Goal: Check status: Check status

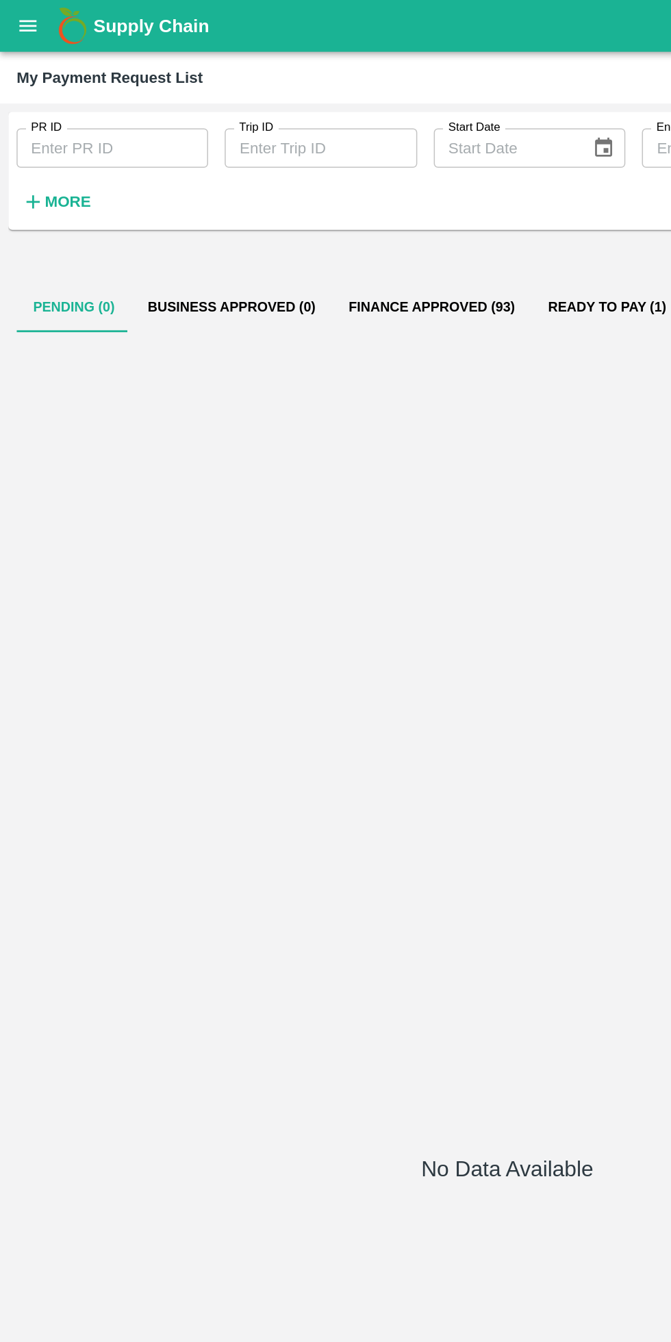
click at [29, 23] on button "open drawer" at bounding box center [19, 17] width 32 height 32
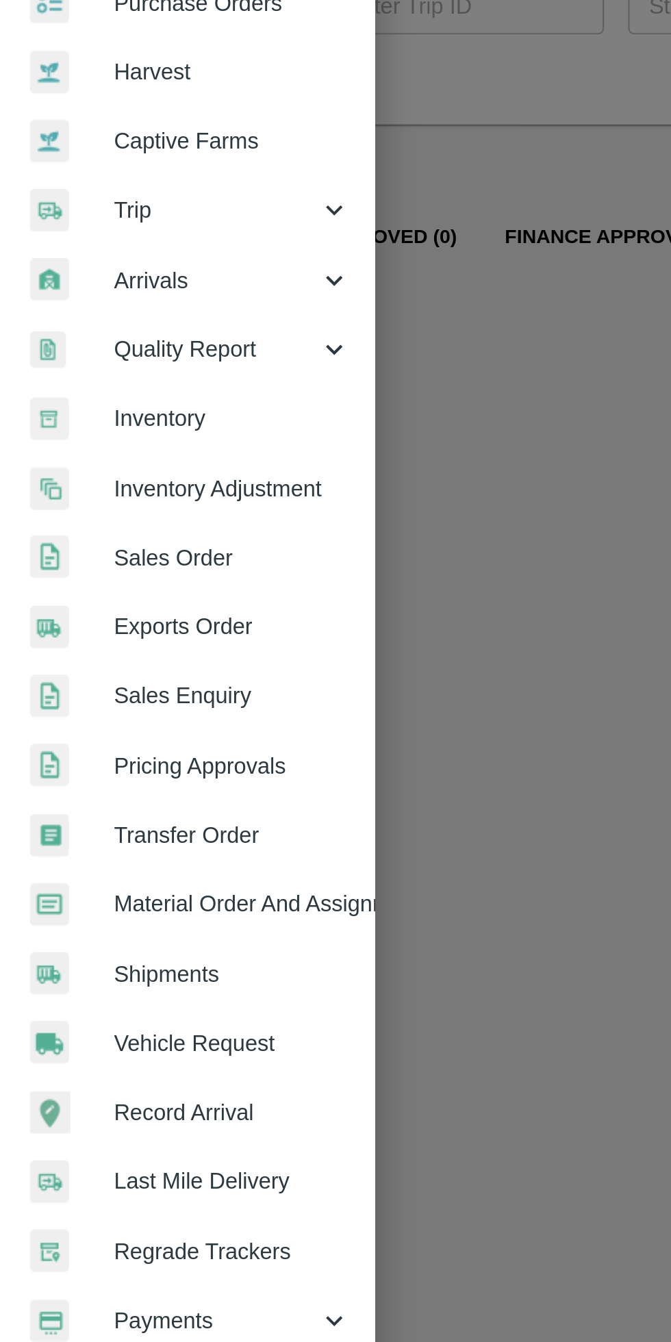
click at [98, 191] on span "Trip" at bounding box center [98, 191] width 93 height 15
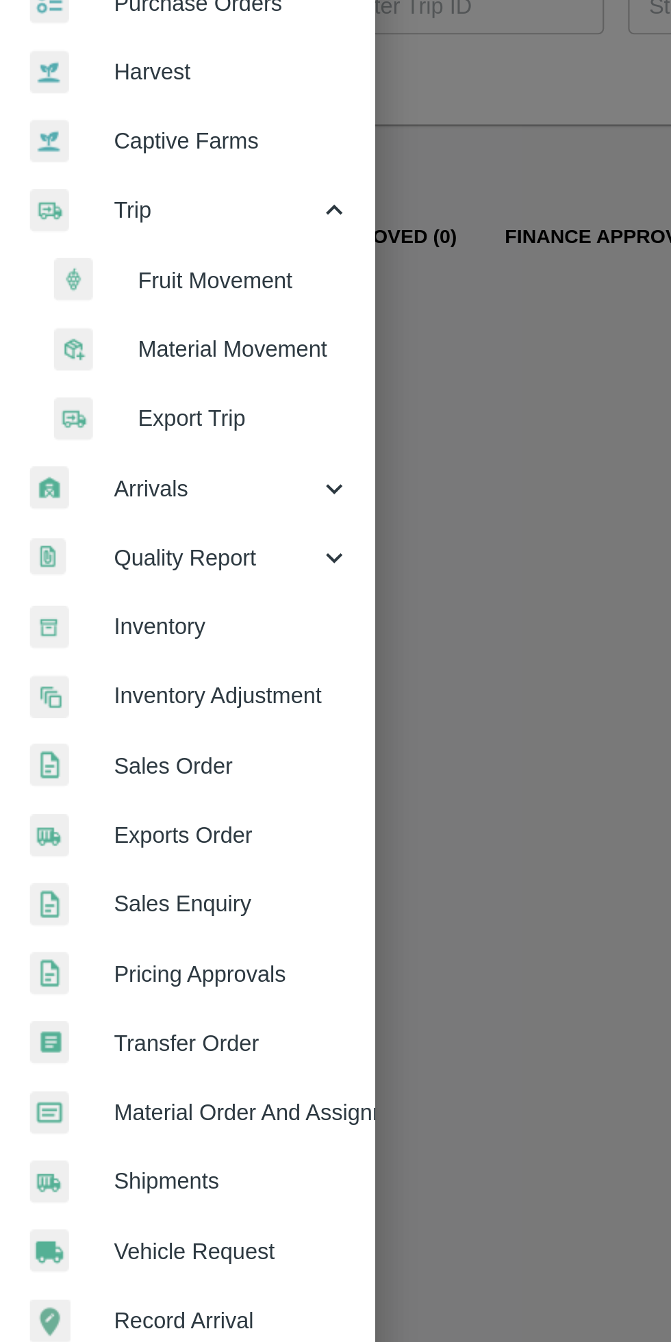
click at [113, 231] on li "Fruit Movement" at bounding box center [91, 224] width 160 height 32
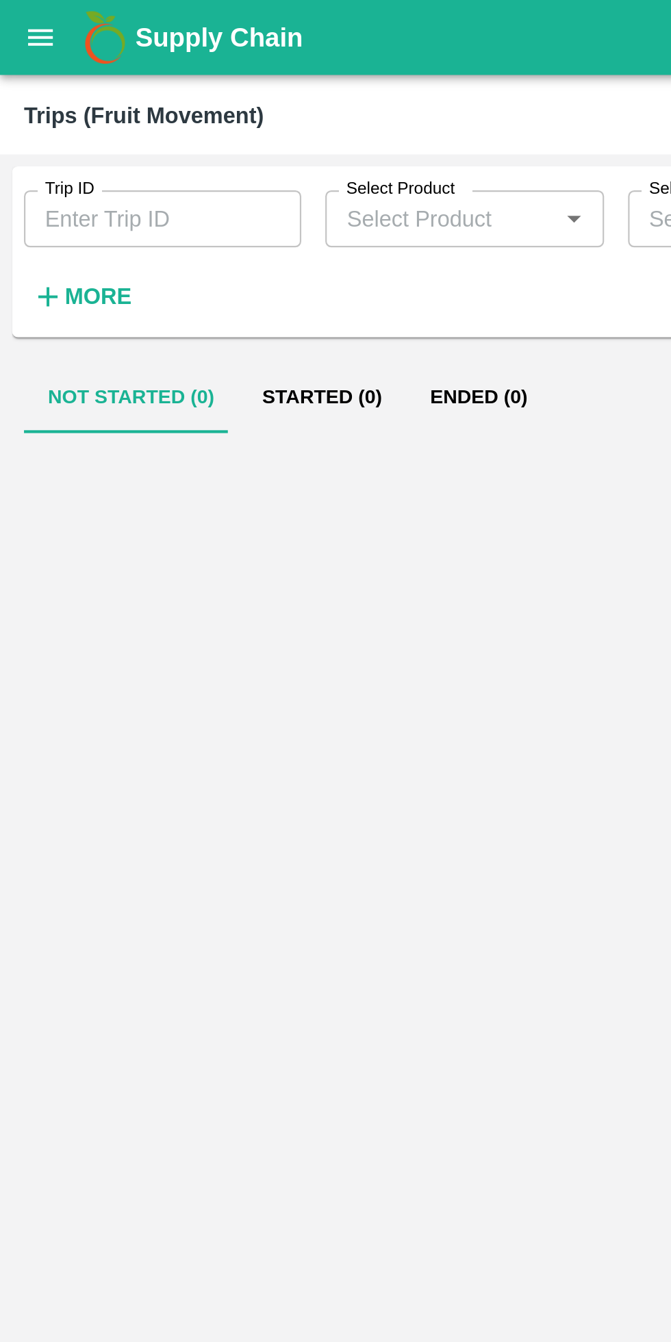
click at [82, 100] on input "Trip ID" at bounding box center [74, 100] width 127 height 26
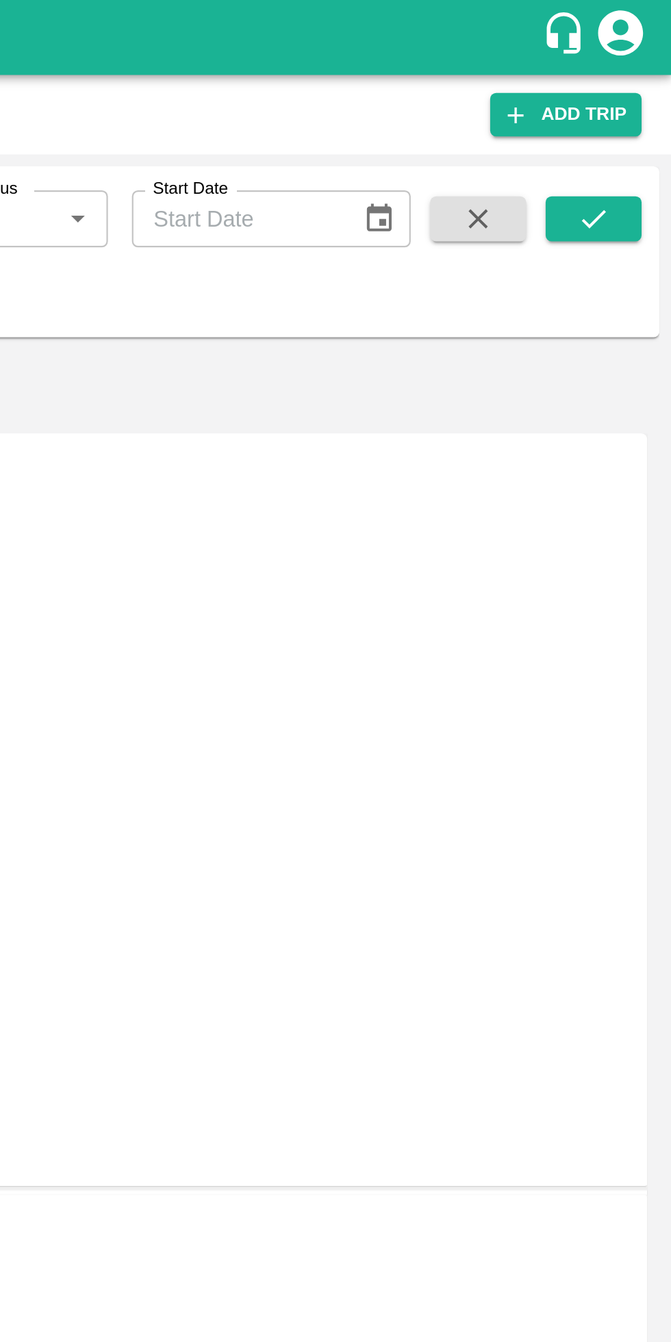
type input "86584"
click at [629, 101] on icon "submit" at bounding box center [635, 99] width 15 height 15
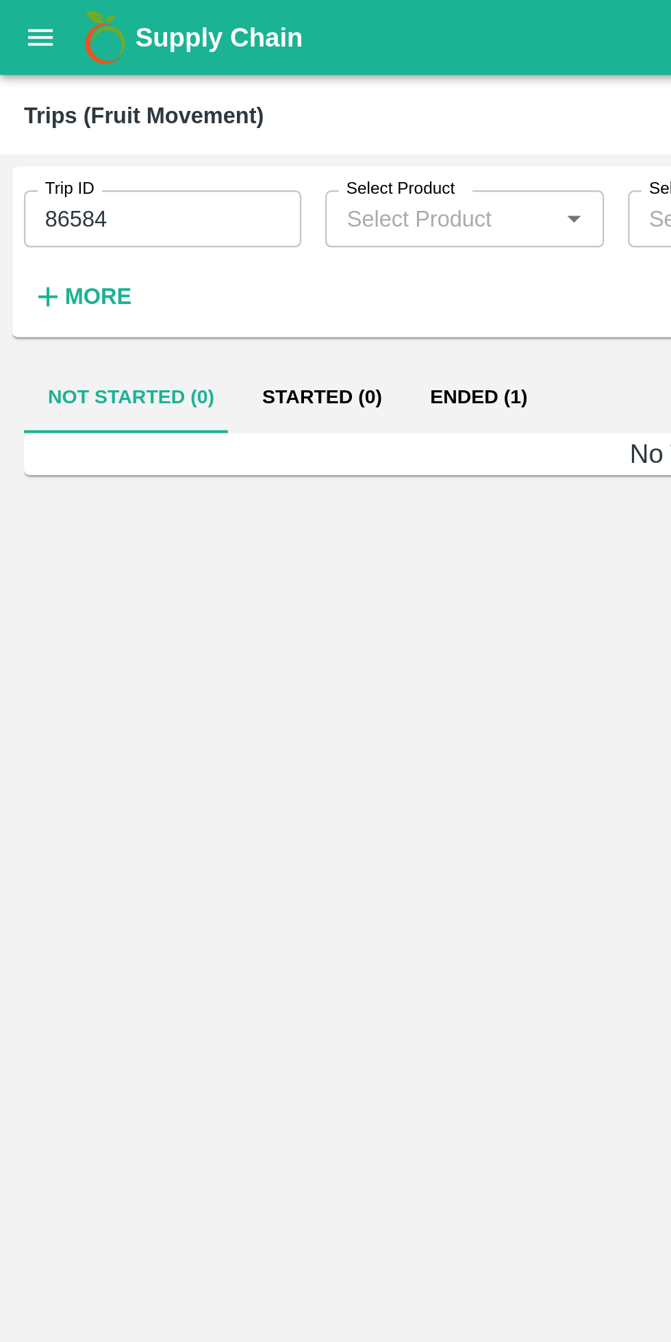
click at [216, 184] on button "Ended (1)" at bounding box center [219, 181] width 66 height 33
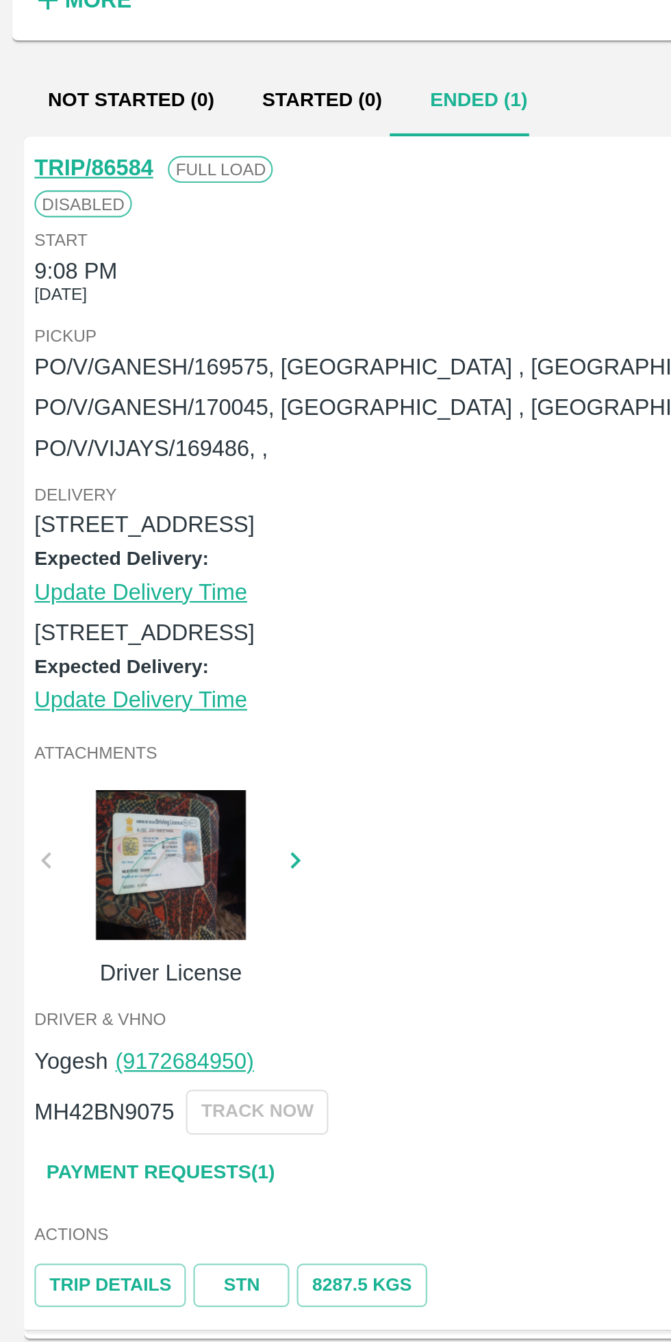
click at [103, 722] on link "STN" at bounding box center [110, 723] width 44 height 20
